Goal: Task Accomplishment & Management: Use online tool/utility

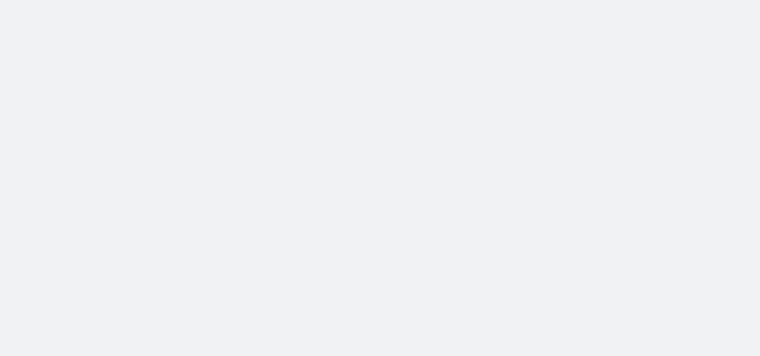
click at [687, 87] on body at bounding box center [380, 178] width 760 height 356
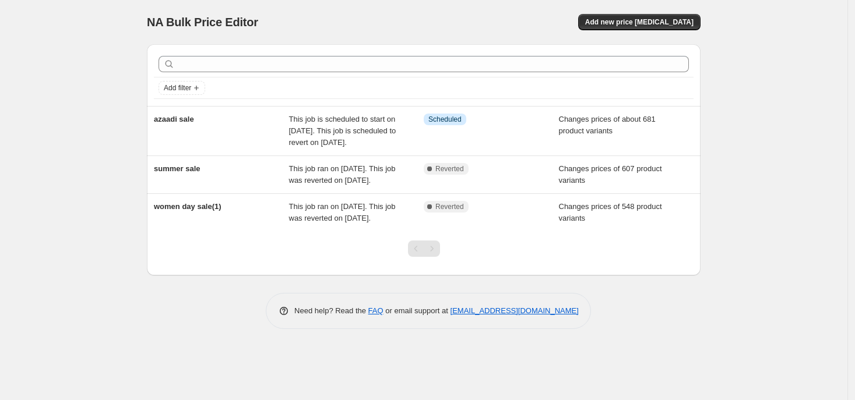
click at [418, 6] on div "NA Bulk Price Editor. This page is ready NA Bulk Price Editor Add new price [ME…" at bounding box center [423, 22] width 553 height 44
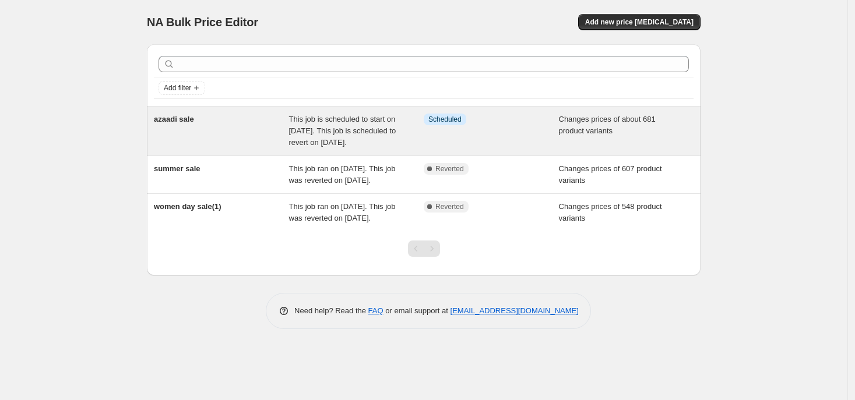
click at [387, 137] on div "This job is scheduled to start on [DATE]. This job is scheduled to revert on [D…" at bounding box center [356, 131] width 135 height 35
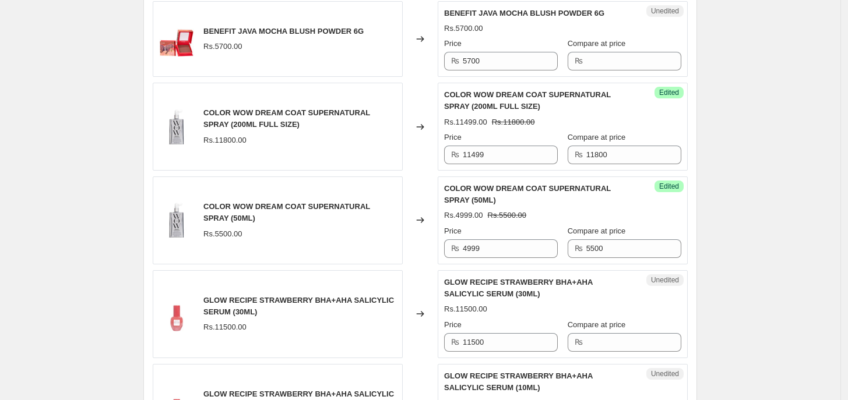
scroll to position [872, 0]
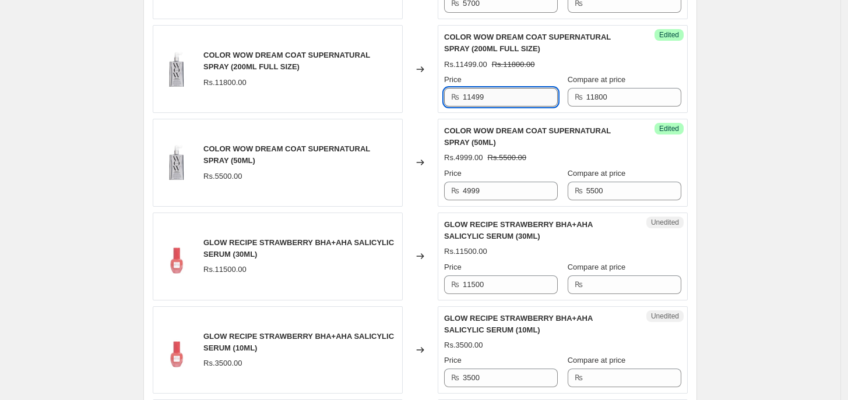
click at [528, 98] on input "11499" at bounding box center [510, 97] width 95 height 19
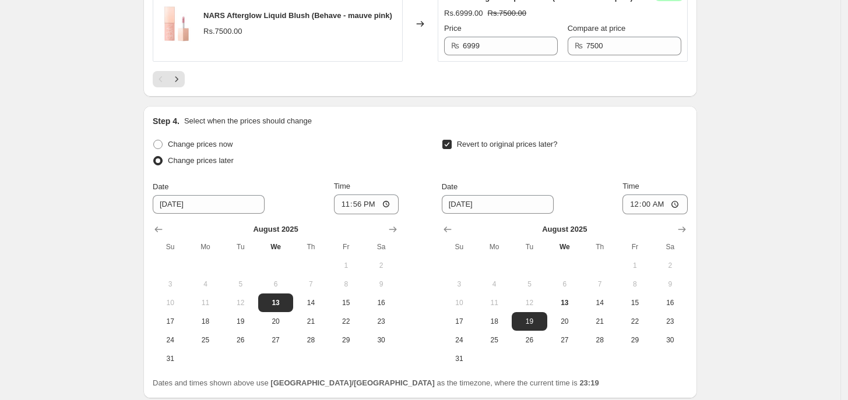
scroll to position [2334, 0]
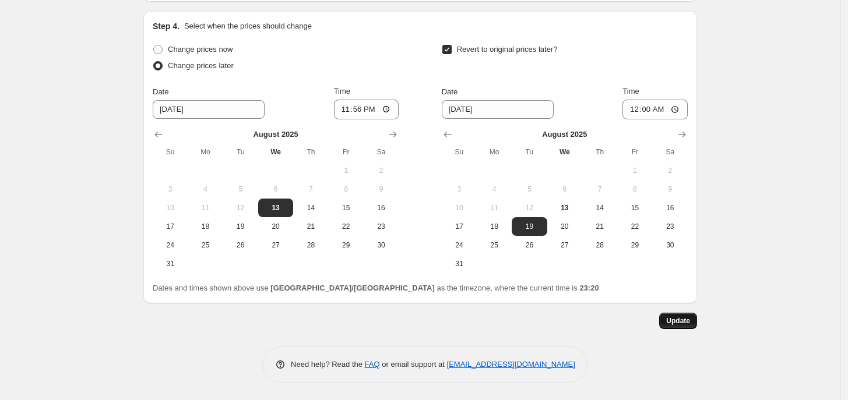
type input "10799"
click at [682, 321] on span "Update" at bounding box center [678, 320] width 24 height 9
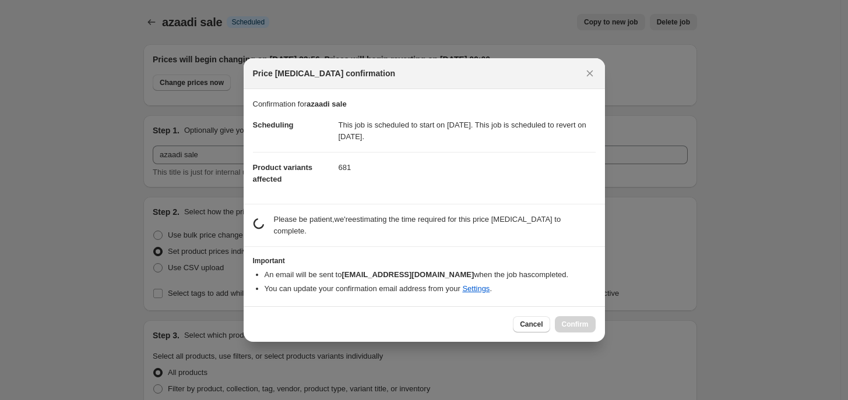
scroll to position [0, 0]
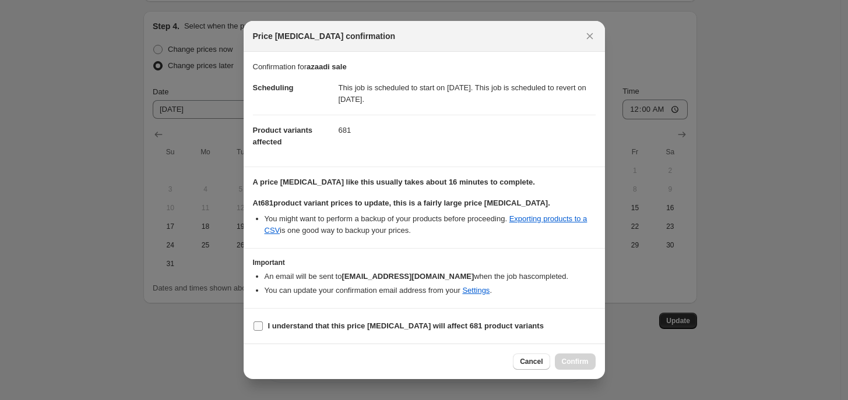
click at [336, 322] on b "I understand that this price [MEDICAL_DATA] will affect 681 product variants" at bounding box center [406, 326] width 276 height 9
click at [263, 322] on input "I understand that this price [MEDICAL_DATA] will affect 681 product variants" at bounding box center [257, 326] width 9 height 9
checkbox input "true"
click at [574, 361] on span "Confirm" at bounding box center [575, 361] width 27 height 9
